Goal: Task Accomplishment & Management: Complete application form

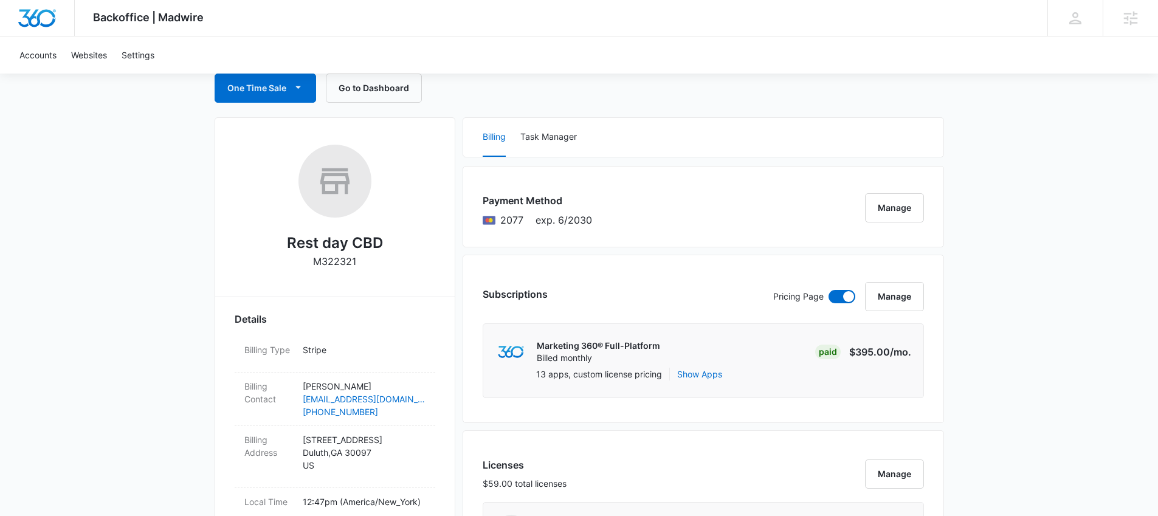
scroll to position [122, 0]
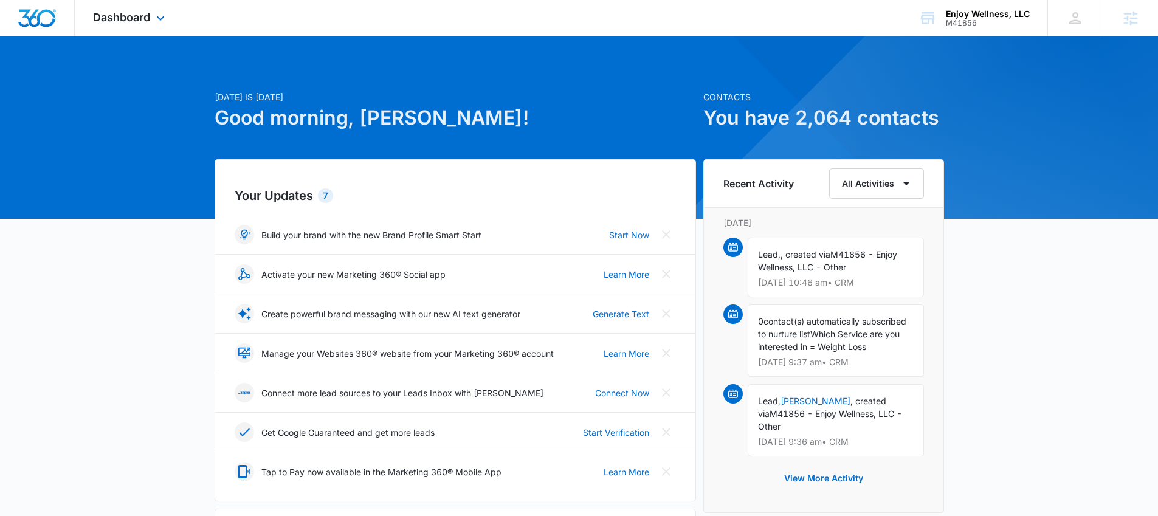
click at [133, 26] on div "Dashboard Apps Reputation Websites Forms CRM Email Social Payments POS Content …" at bounding box center [130, 18] width 111 height 36
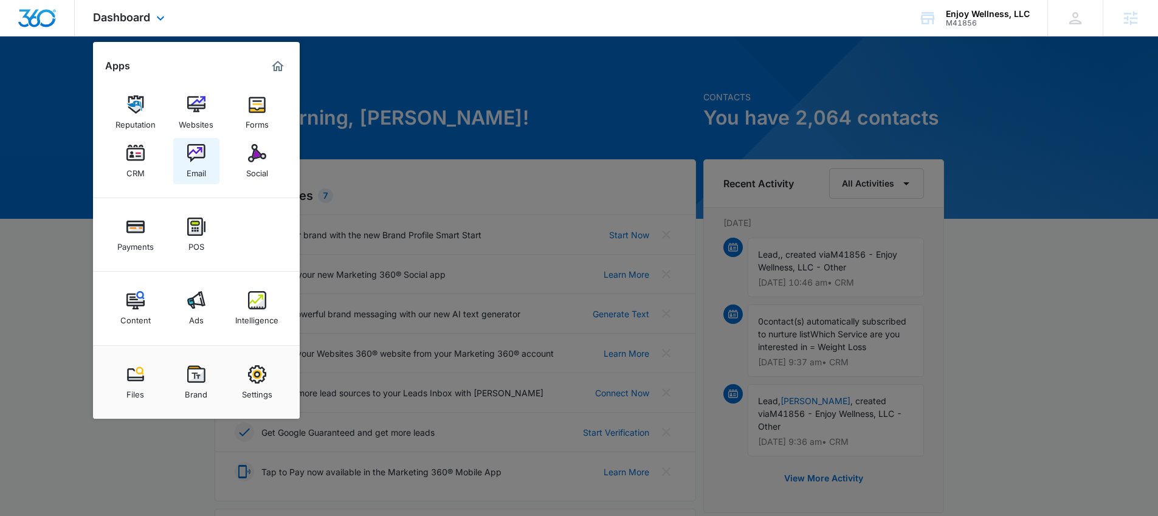
click at [202, 146] on img at bounding box center [196, 153] width 18 height 18
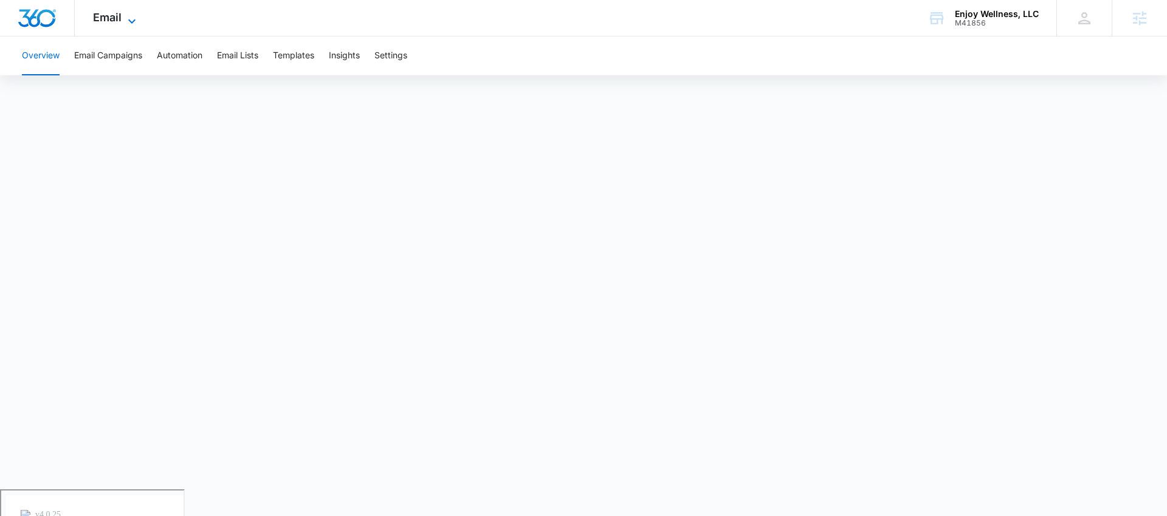
click at [100, 13] on span "Email" at bounding box center [107, 17] width 29 height 13
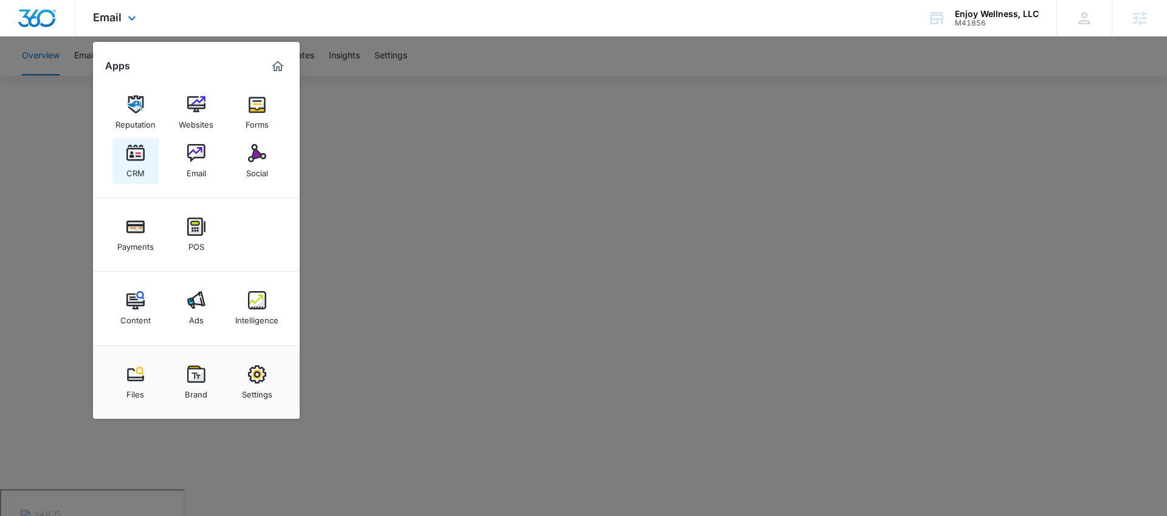
click at [148, 154] on link "CRM" at bounding box center [135, 161] width 46 height 46
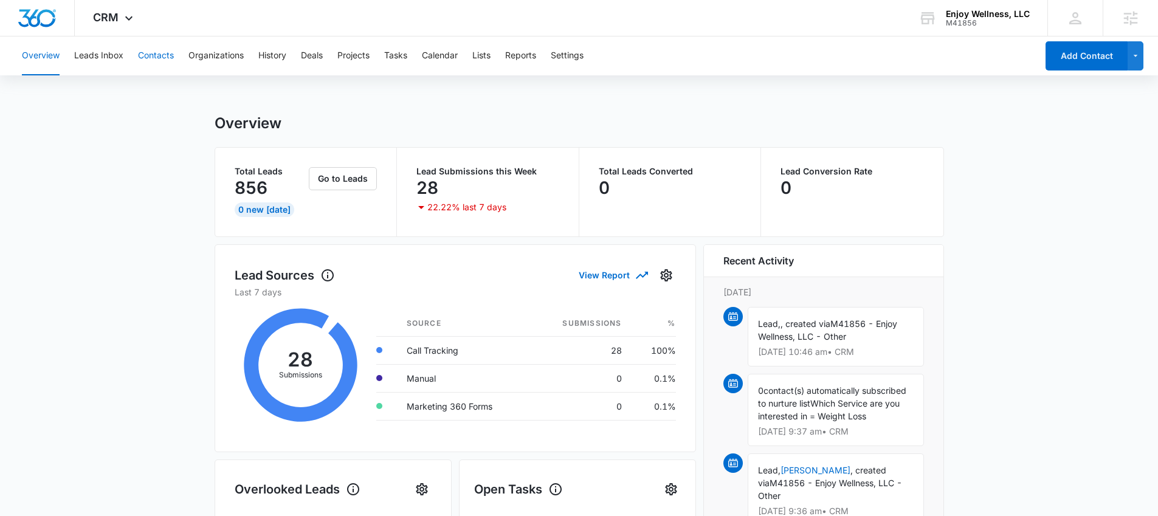
click at [143, 60] on button "Contacts" at bounding box center [156, 55] width 36 height 39
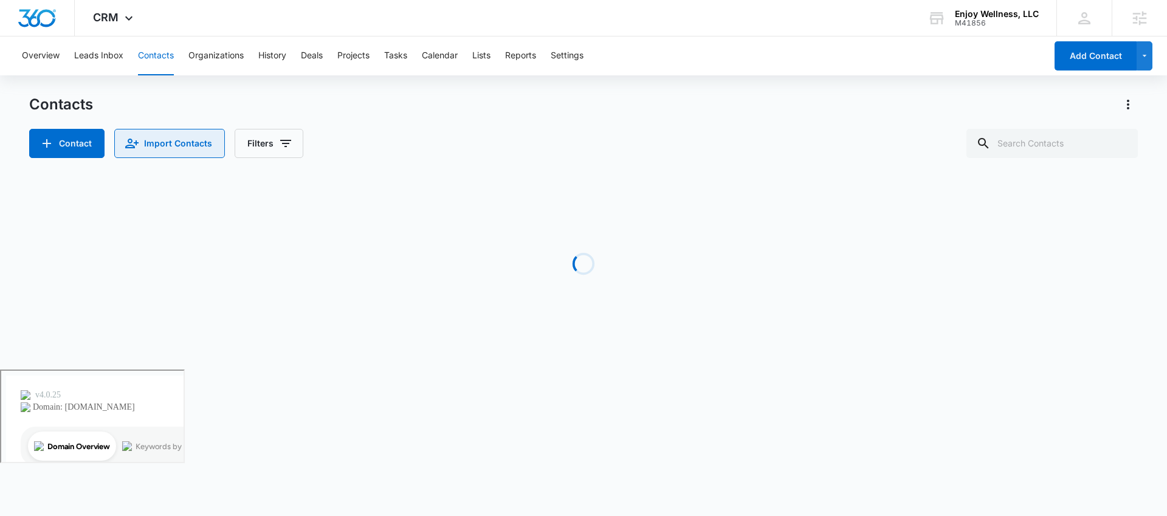
click at [140, 148] on button "Import Contacts" at bounding box center [169, 143] width 111 height 29
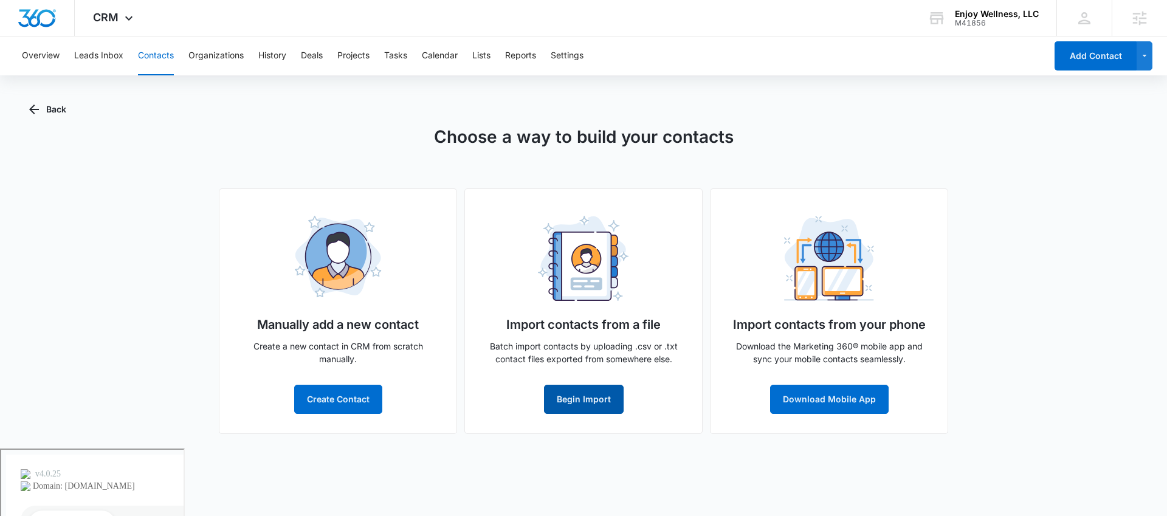
click at [599, 403] on button "Begin Import" at bounding box center [584, 399] width 80 height 29
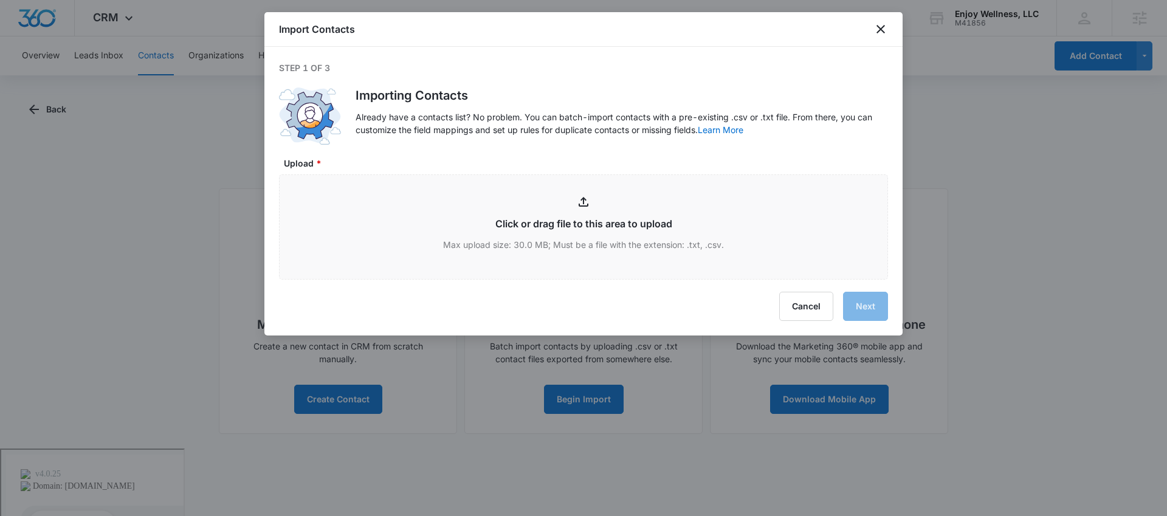
type input "C:\fakepath\Boulevard Client List (1).csv"
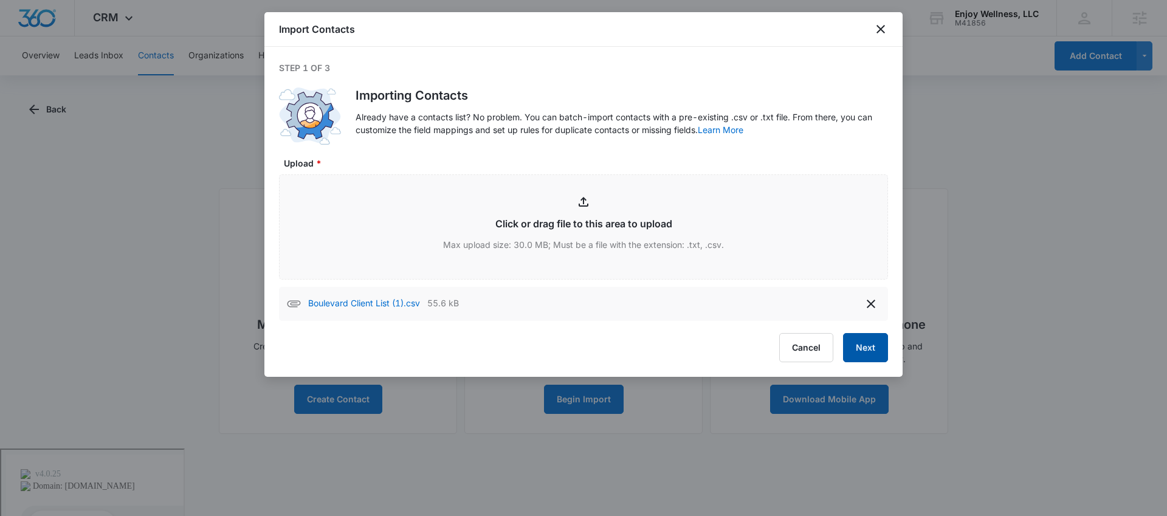
click at [854, 356] on button "Next" at bounding box center [865, 347] width 45 height 29
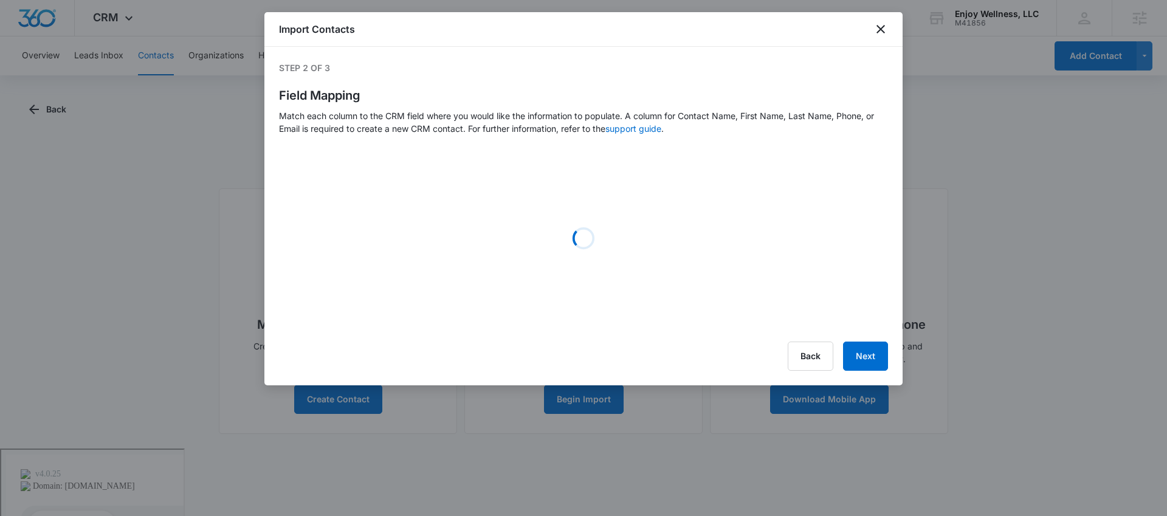
select select "357"
select select "358"
select select "185"
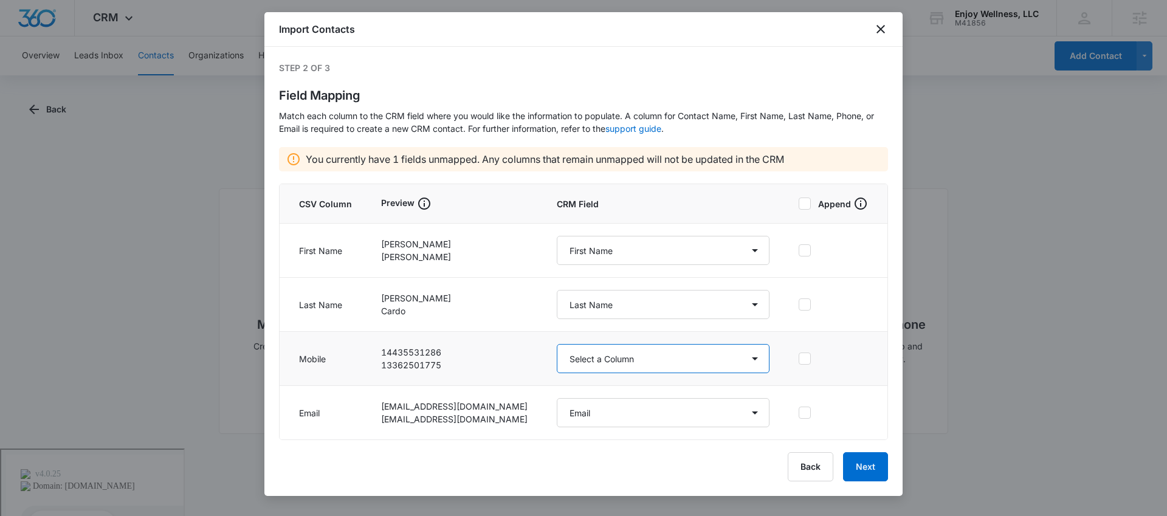
click at [606, 369] on select "Select a Column Address/City Address/Country Address/State Address/Street Addre…" at bounding box center [663, 358] width 213 height 29
select select "184"
click at [557, 344] on select "Select a Column Address/City Address/Country Address/State Address/Street Addre…" at bounding box center [663, 358] width 213 height 29
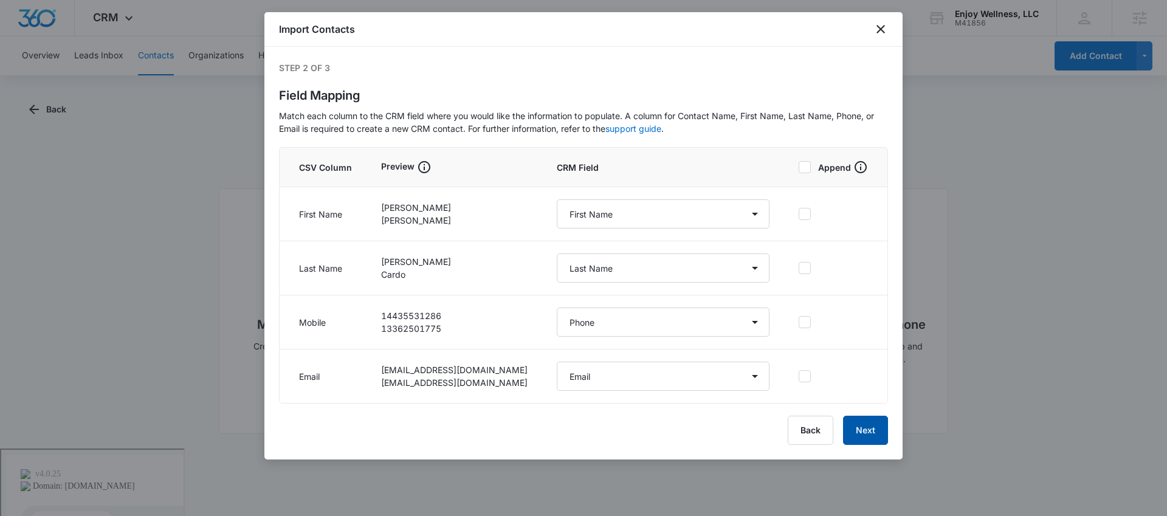
click at [869, 433] on button "Next" at bounding box center [865, 430] width 45 height 29
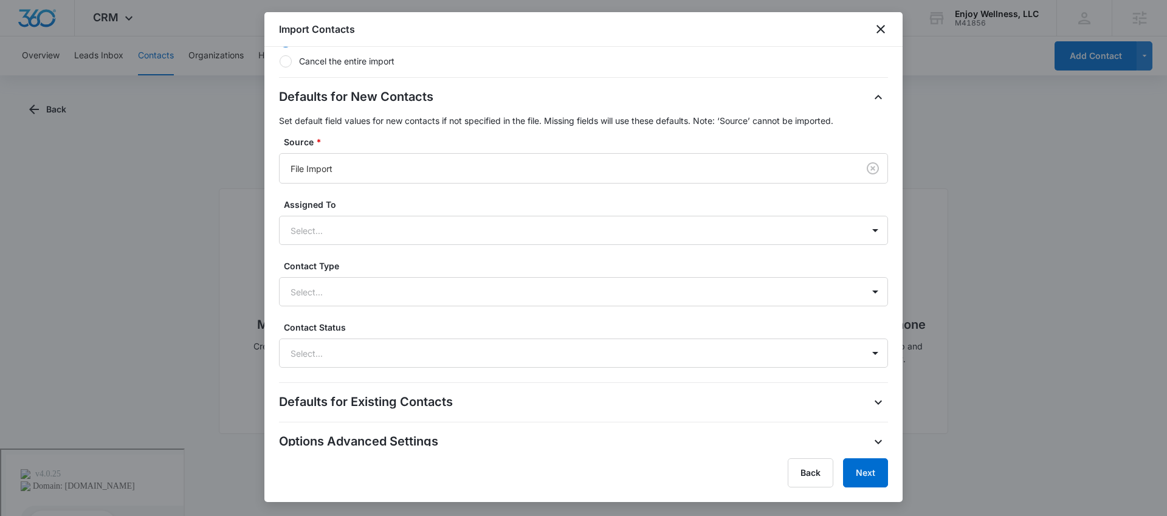
scroll to position [286, 0]
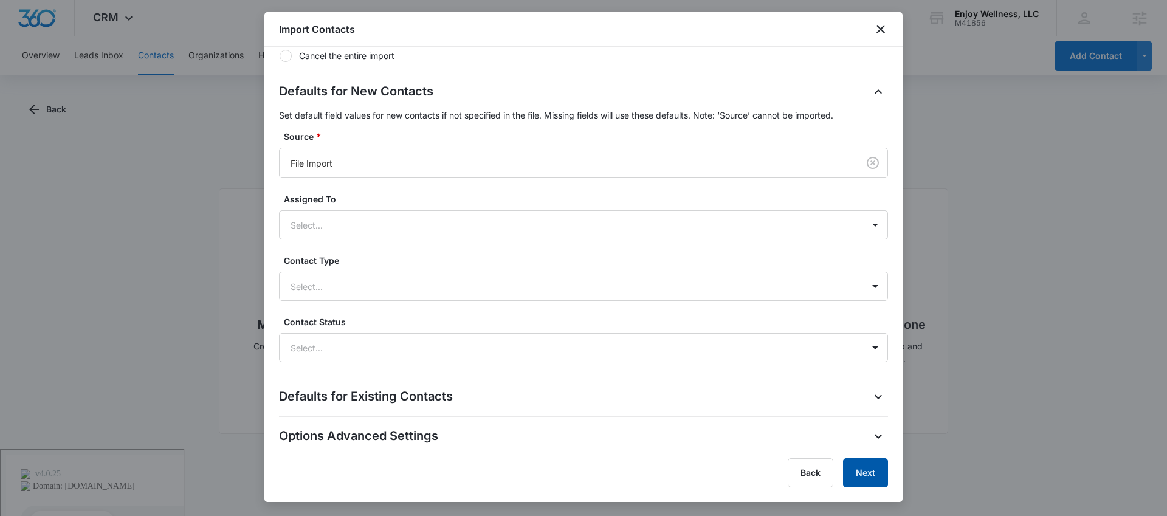
click at [855, 477] on button "Next" at bounding box center [865, 472] width 45 height 29
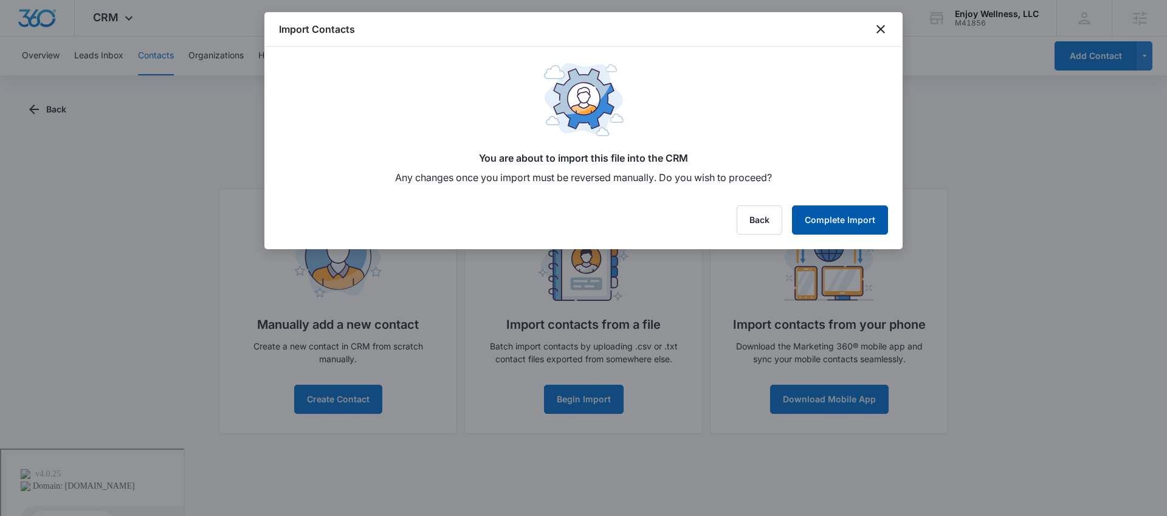
click at [871, 222] on button "Complete Import" at bounding box center [840, 219] width 96 height 29
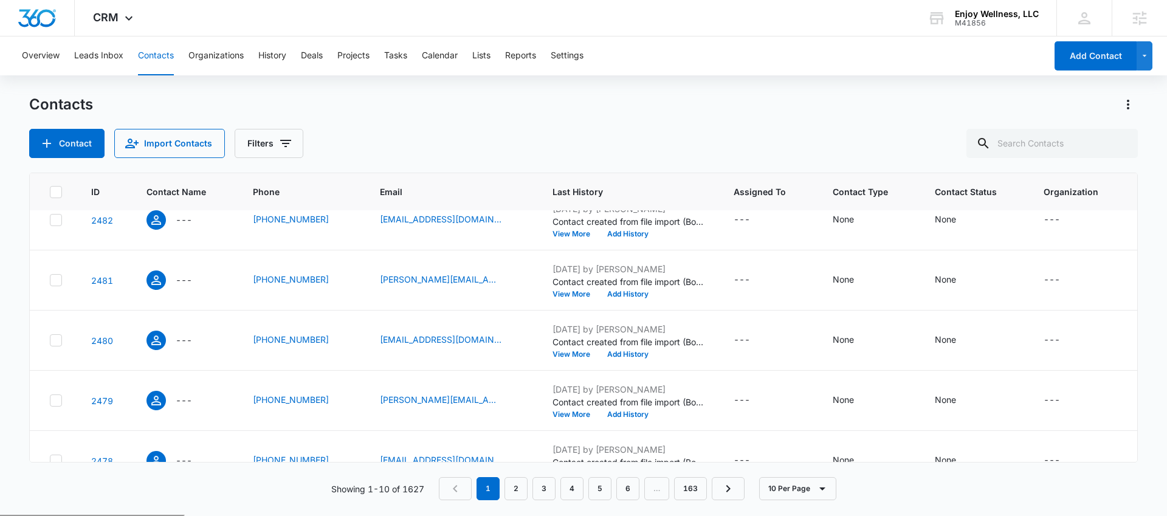
scroll to position [359, 0]
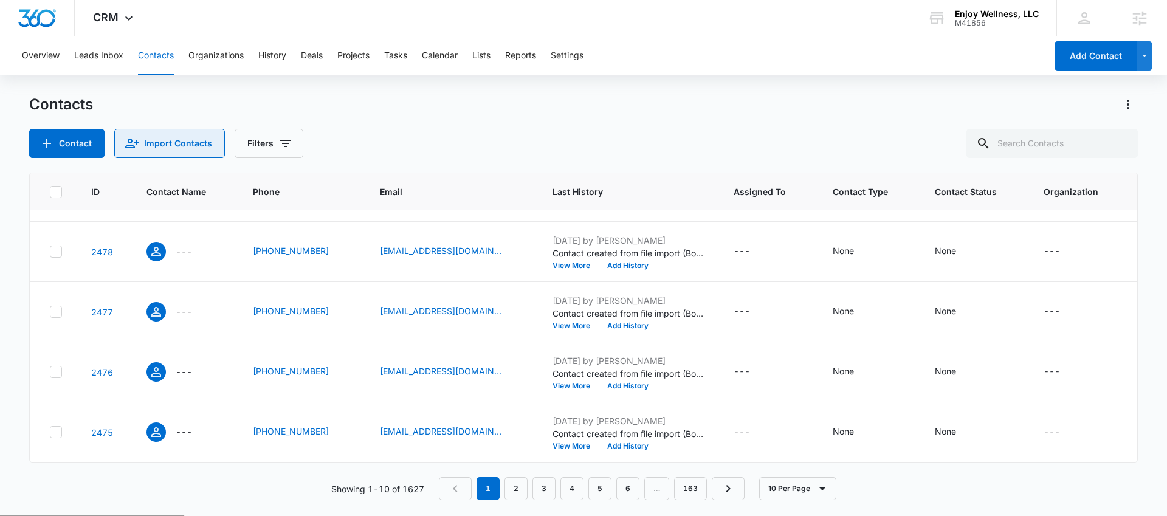
click at [200, 153] on button "Import Contacts" at bounding box center [169, 143] width 111 height 29
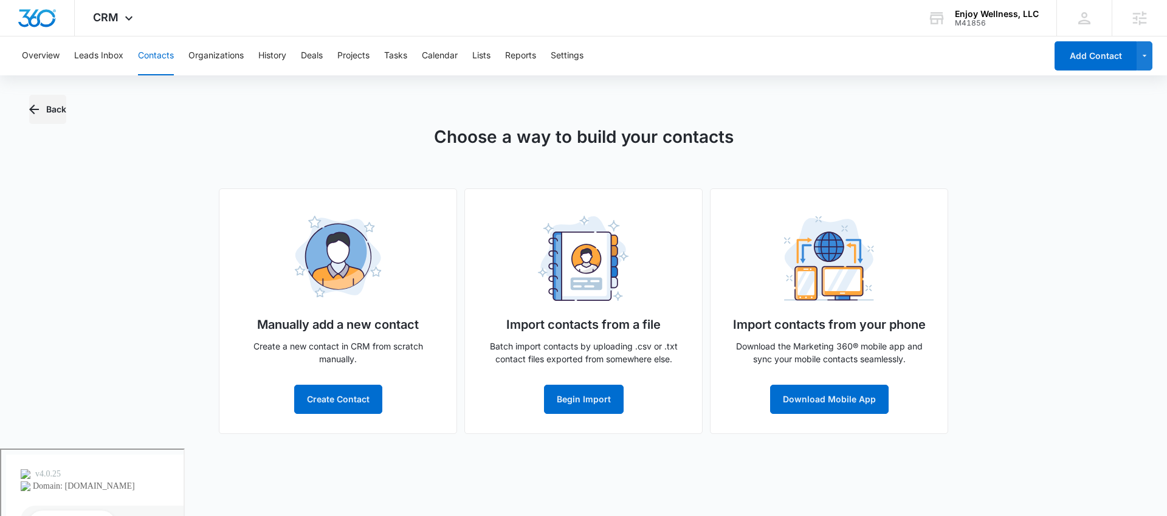
click at [48, 115] on button "Back" at bounding box center [47, 109] width 37 height 29
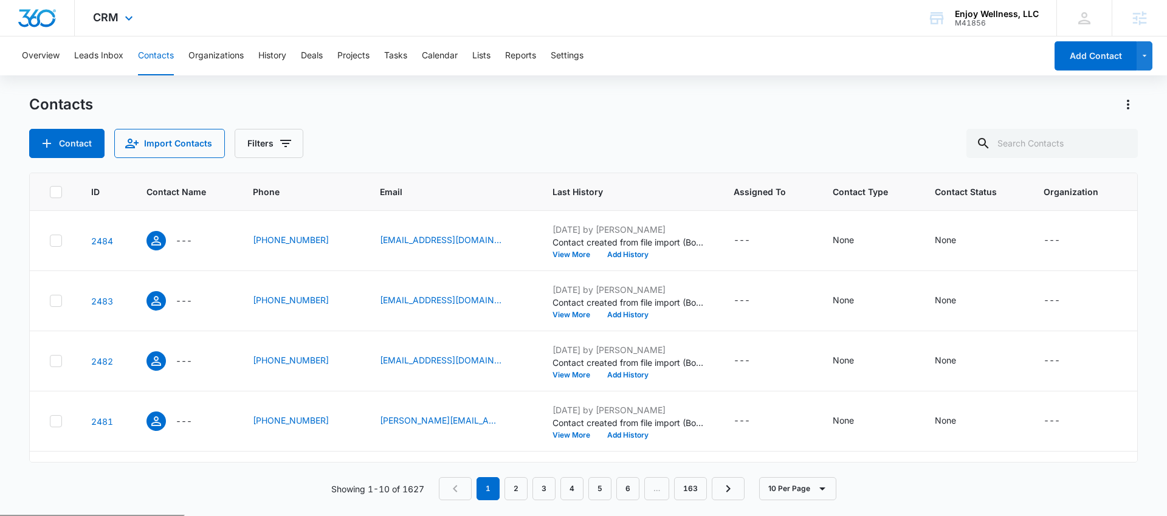
click at [108, 27] on div "CRM Apps Reputation Websites Forms CRM Email Social Payments POS Content Ads In…" at bounding box center [115, 18] width 80 height 36
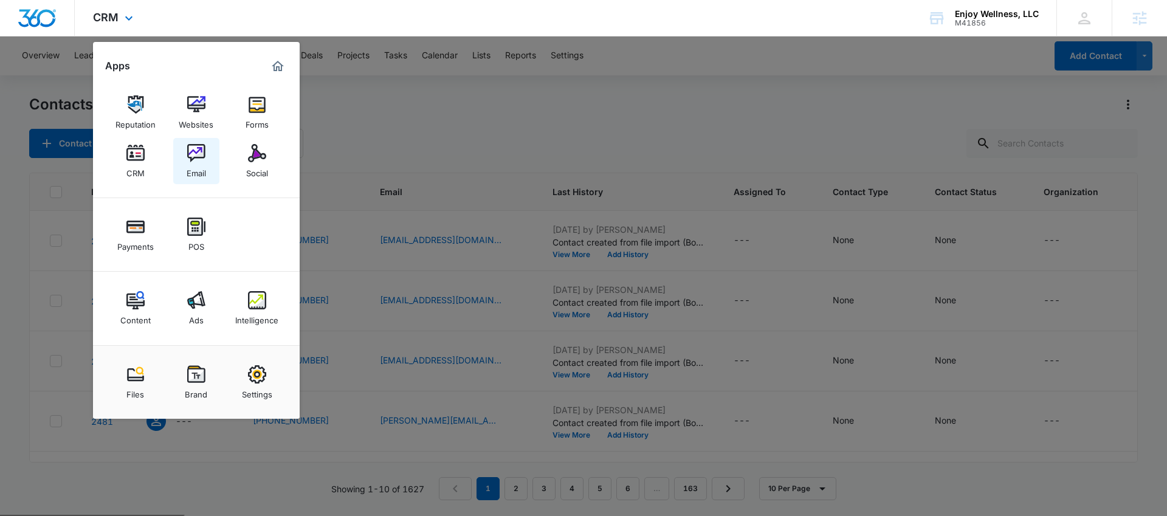
click at [189, 156] on img at bounding box center [196, 153] width 18 height 18
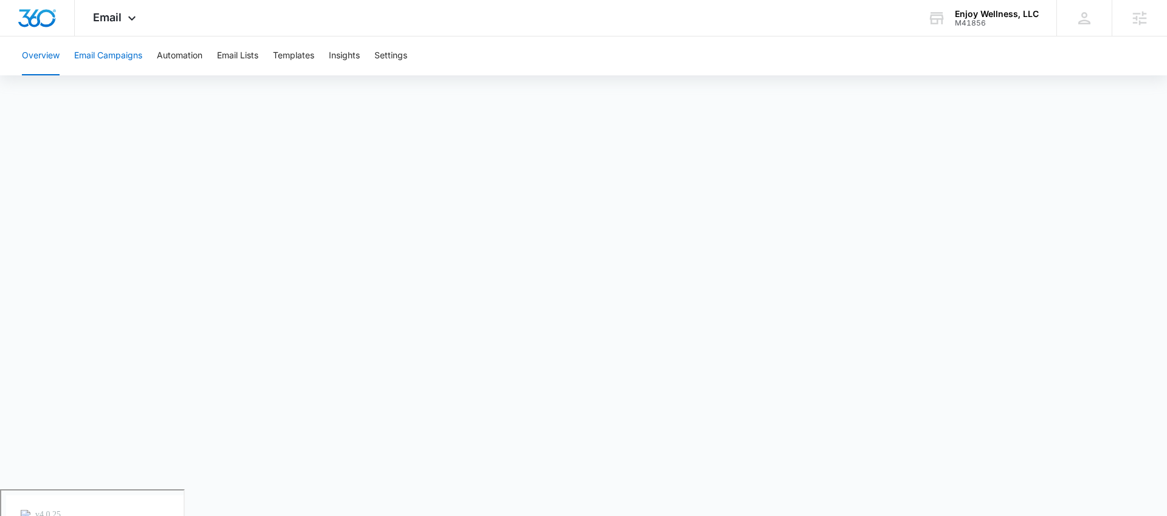
click at [119, 55] on button "Email Campaigns" at bounding box center [108, 55] width 68 height 39
click at [308, 55] on button "Templates" at bounding box center [293, 55] width 41 height 39
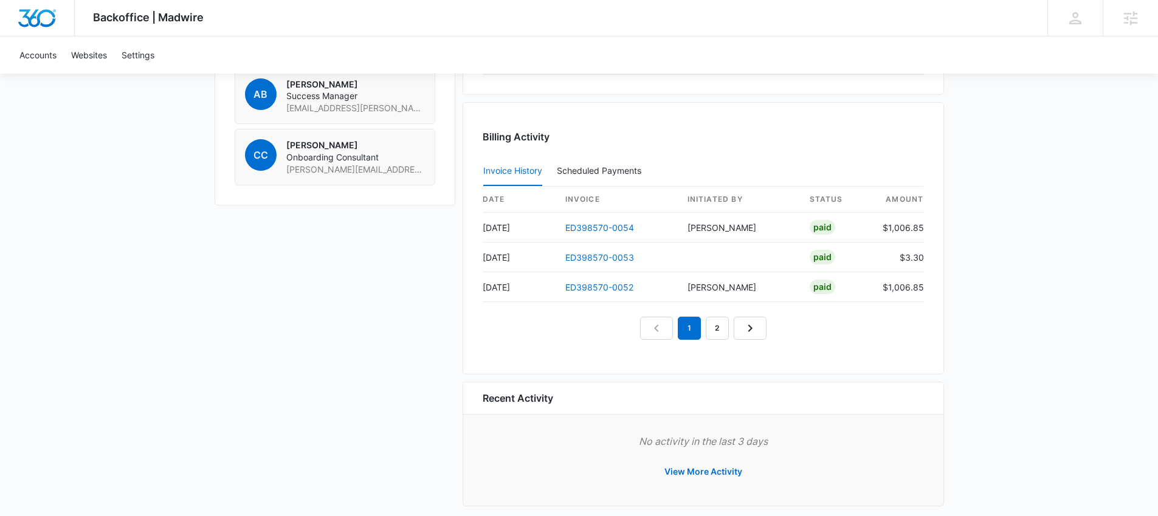
scroll to position [1087, 0]
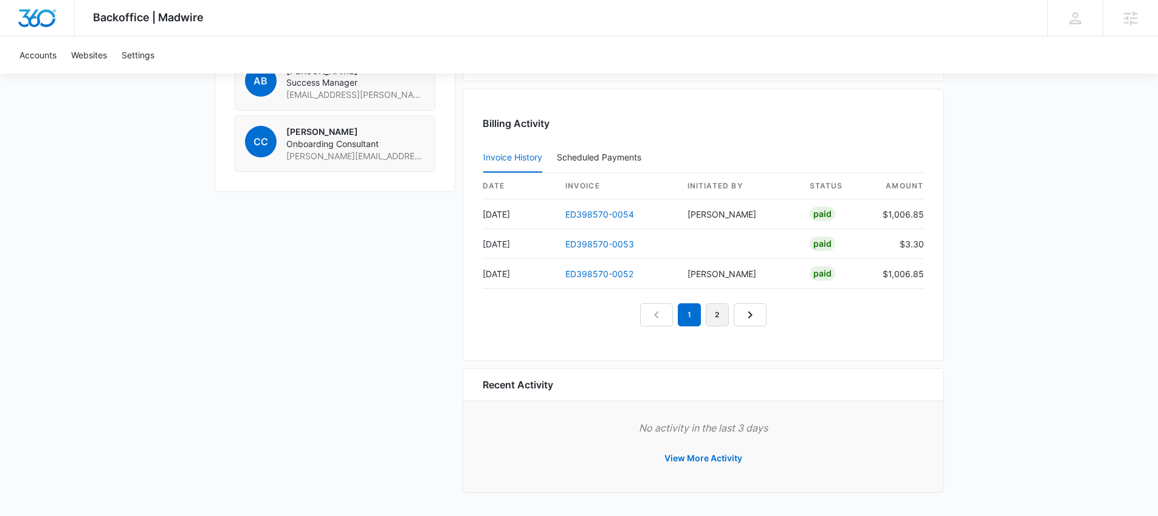
click at [723, 316] on link "2" at bounding box center [716, 314] width 23 height 23
click at [727, 316] on link "3" at bounding box center [730, 314] width 23 height 23
click at [736, 314] on link "4" at bounding box center [744, 314] width 23 height 23
click at [736, 314] on em "4" at bounding box center [730, 314] width 23 height 23
click at [761, 320] on link "5" at bounding box center [758, 314] width 23 height 23
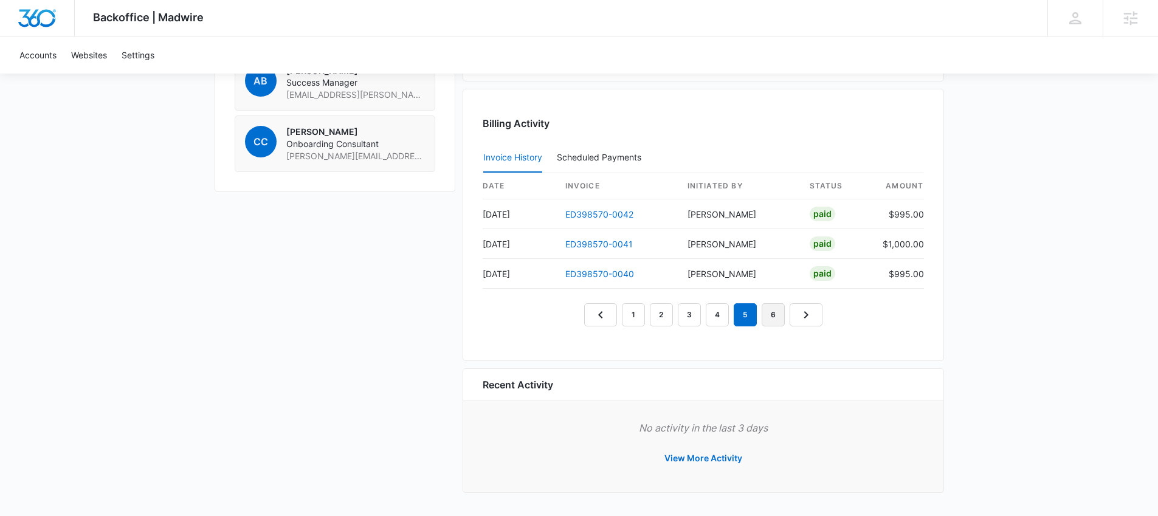
click at [766, 318] on link "6" at bounding box center [772, 314] width 23 height 23
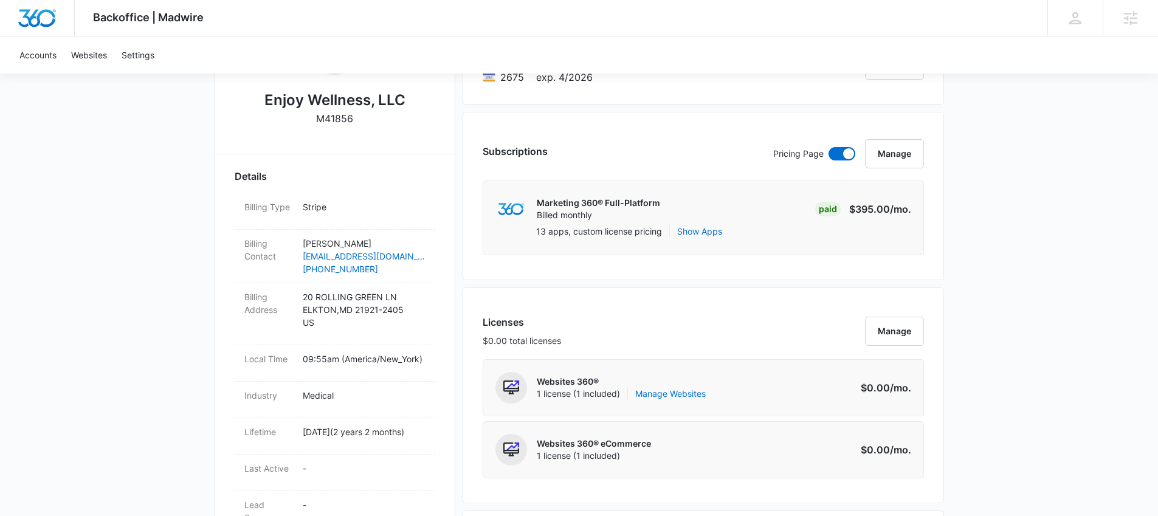
scroll to position [0, 0]
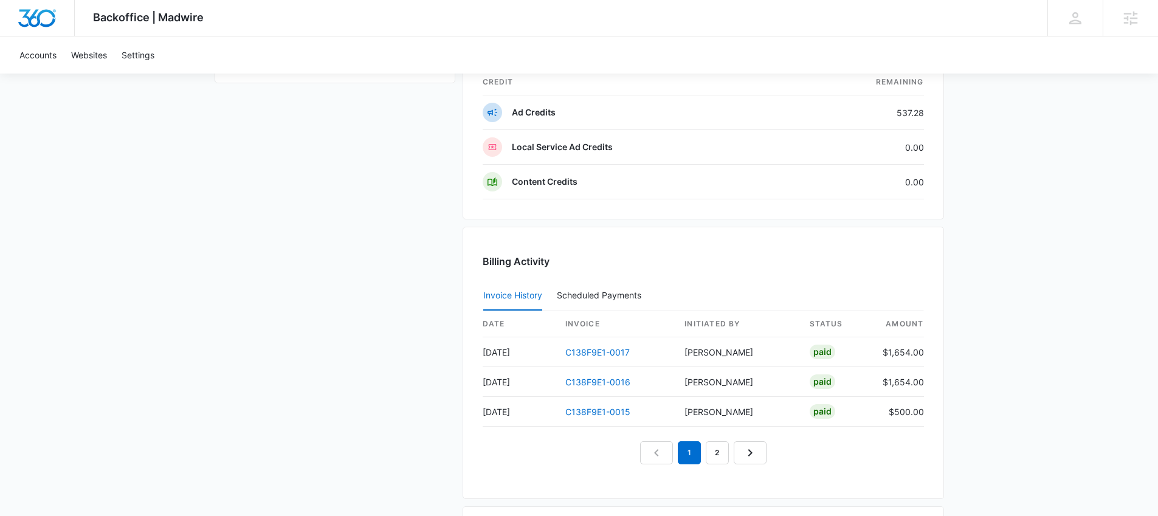
scroll to position [1121, 0]
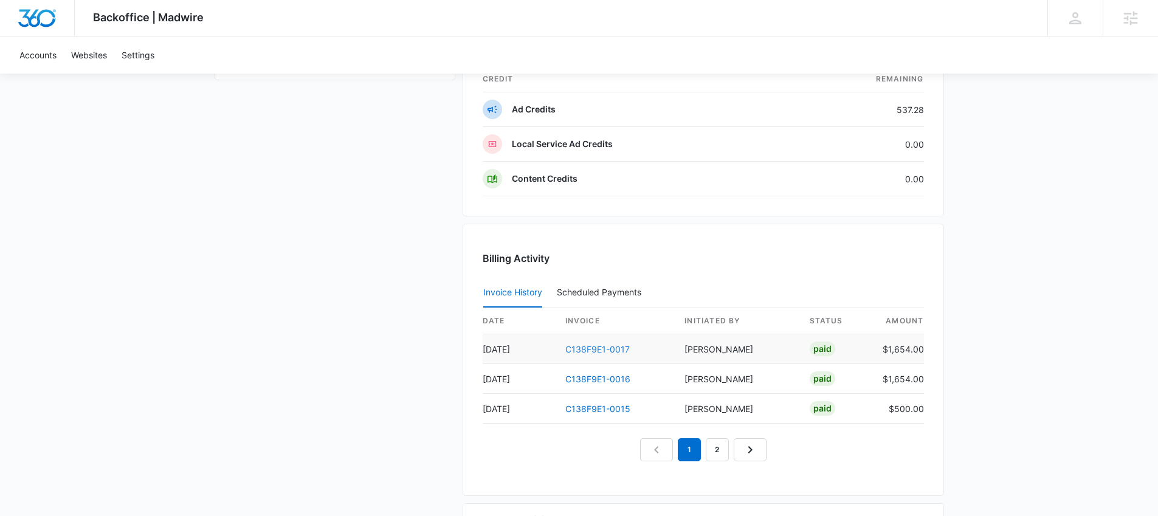
click at [622, 352] on link "C138F9E1-0017" at bounding box center [597, 349] width 64 height 10
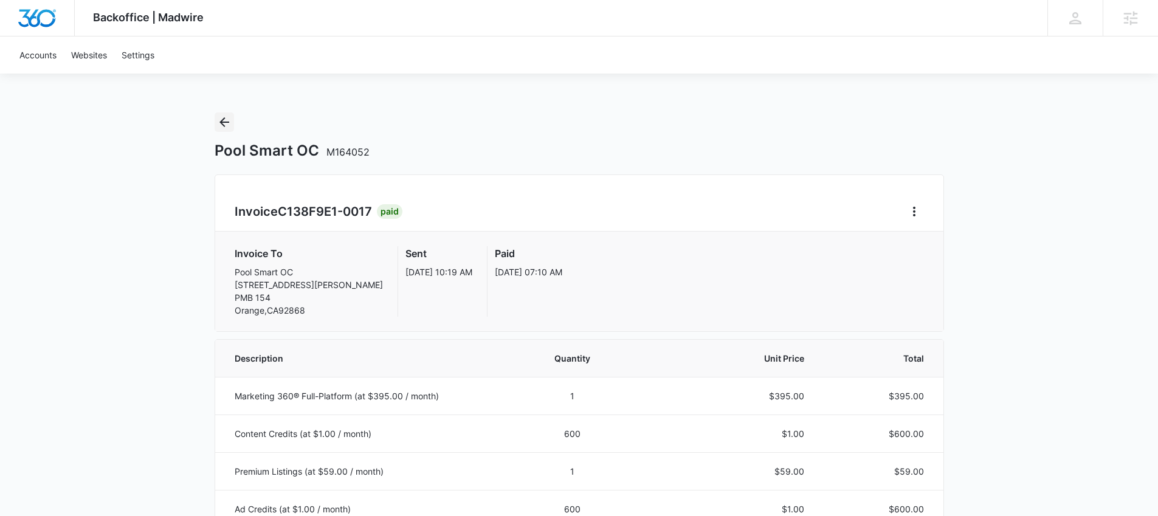
click at [224, 123] on icon "Back" at bounding box center [224, 122] width 15 height 15
